Goal: Task Accomplishment & Management: Use online tool/utility

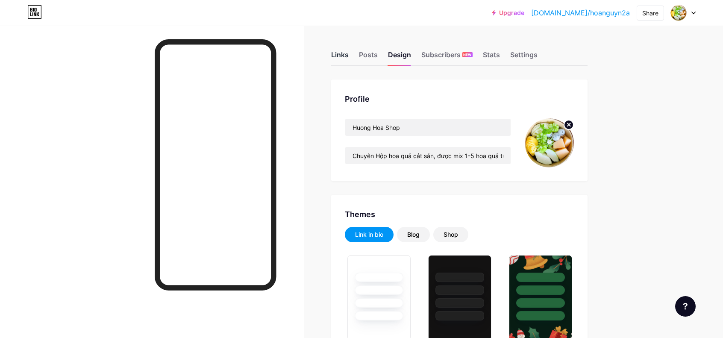
click at [348, 54] on div "Links" at bounding box center [340, 57] width 18 height 15
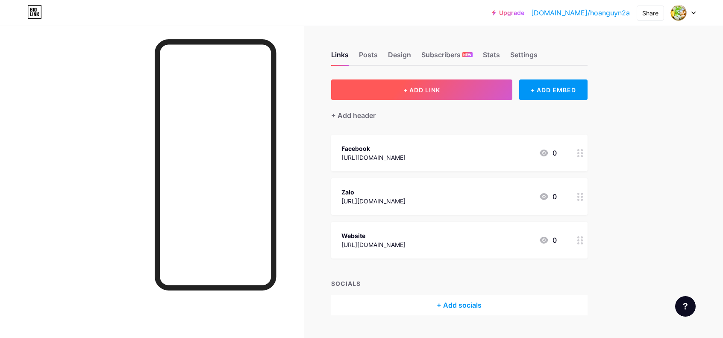
click at [440, 93] on span "+ ADD LINK" at bounding box center [421, 89] width 37 height 7
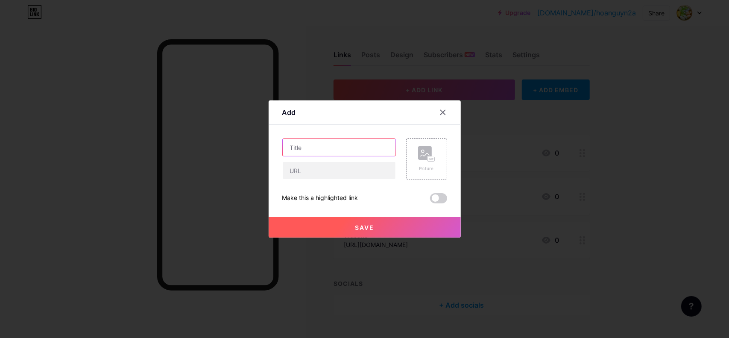
click at [315, 147] on input "text" at bounding box center [339, 147] width 113 height 17
type input "Tiktok"
click at [322, 170] on input "text" at bounding box center [339, 170] width 113 height 17
paste input "[URL][DOMAIN_NAME]"
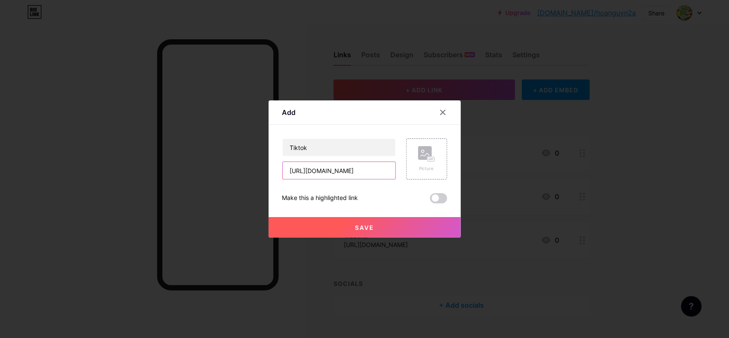
type input "[URL][DOMAIN_NAME]"
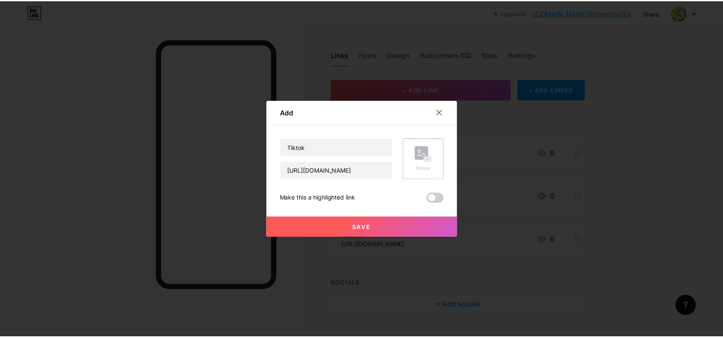
scroll to position [0, 0]
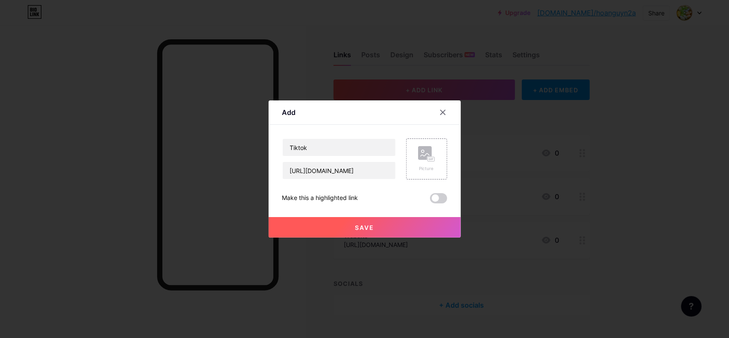
click at [367, 228] on span "Save" at bounding box center [364, 227] width 19 height 7
